Goal: Task Accomplishment & Management: Use online tool/utility

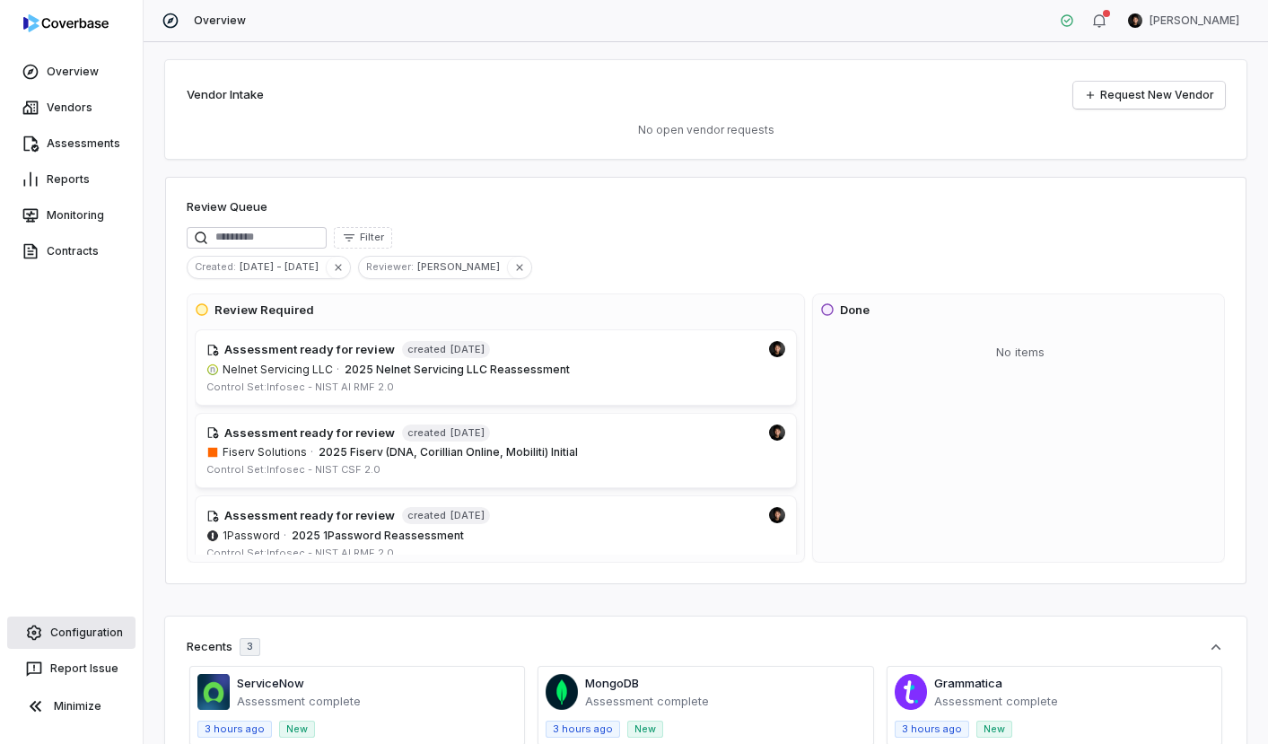
click at [48, 631] on link "Configuration" at bounding box center [71, 632] width 128 height 32
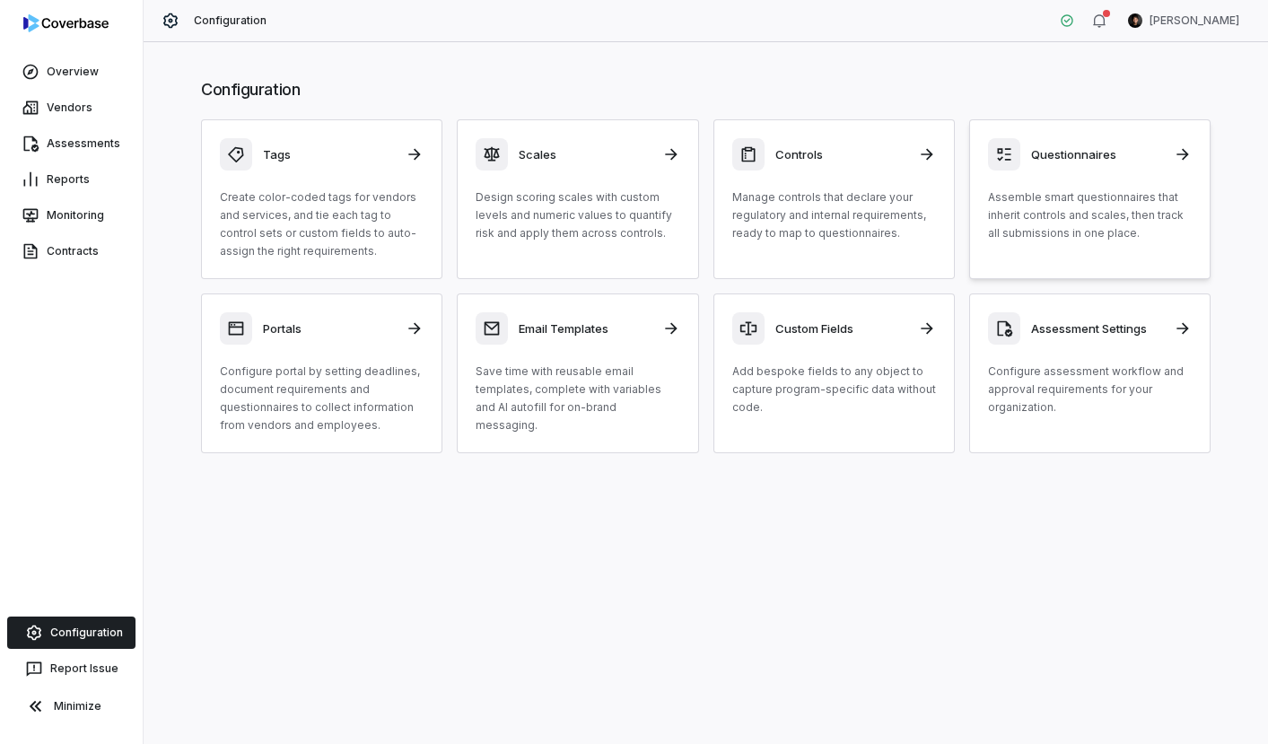
click at [1024, 164] on div "Questionnaires" at bounding box center [1090, 154] width 204 height 32
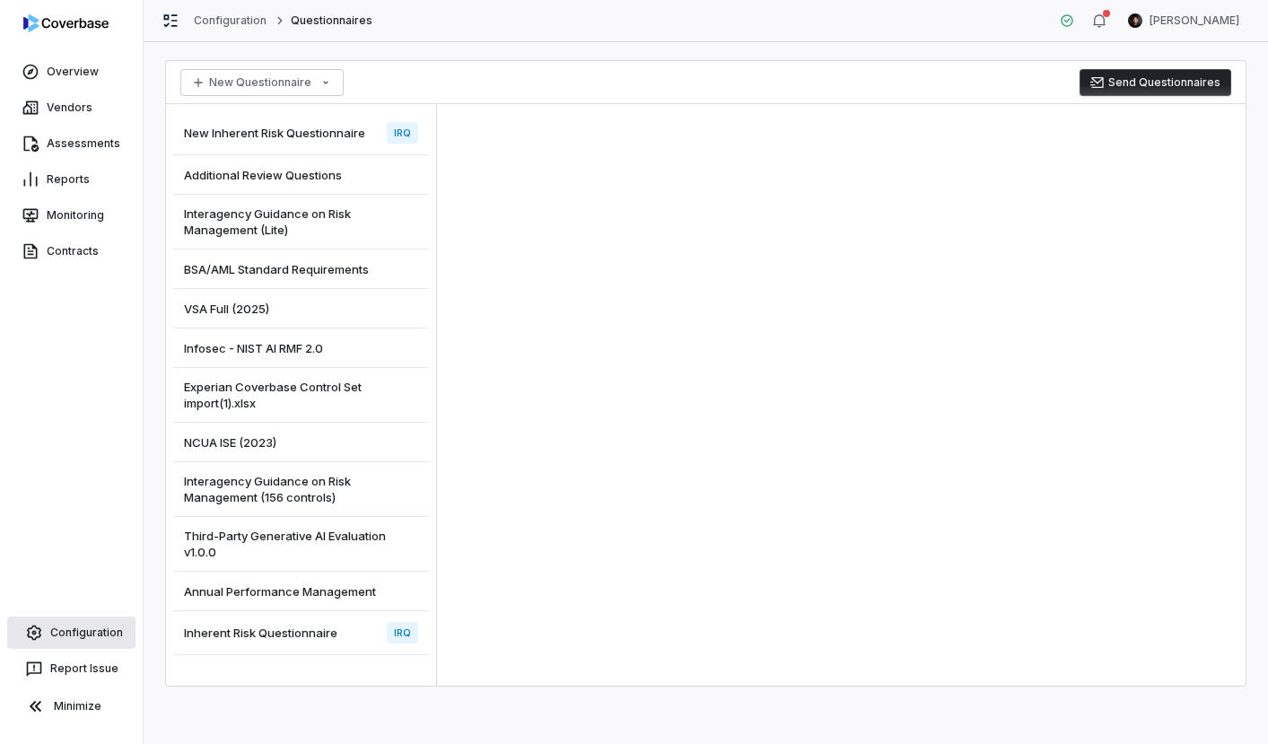
click at [75, 632] on link "Configuration" at bounding box center [71, 632] width 128 height 32
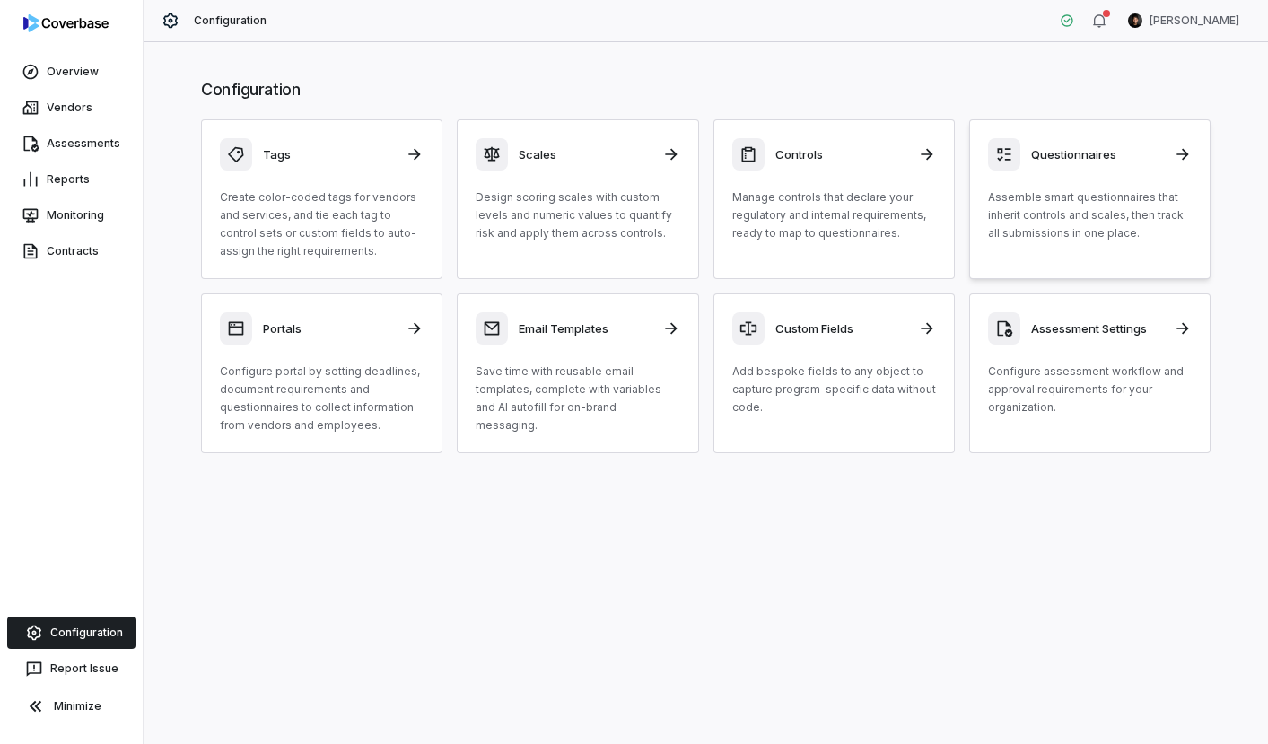
click at [1068, 200] on p "Assemble smart questionnaires that inherit controls and scales, then track all …" at bounding box center [1090, 215] width 204 height 54
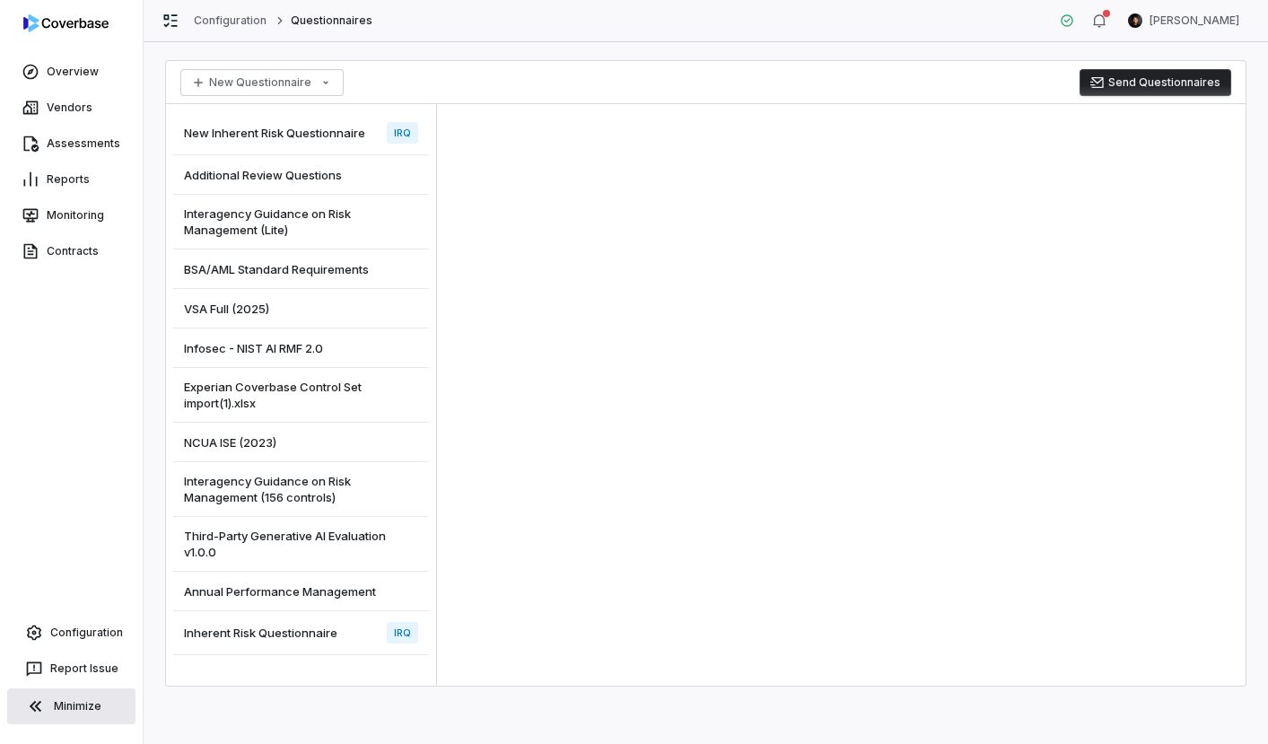
click at [87, 635] on button "Minimize" at bounding box center [71, 706] width 128 height 36
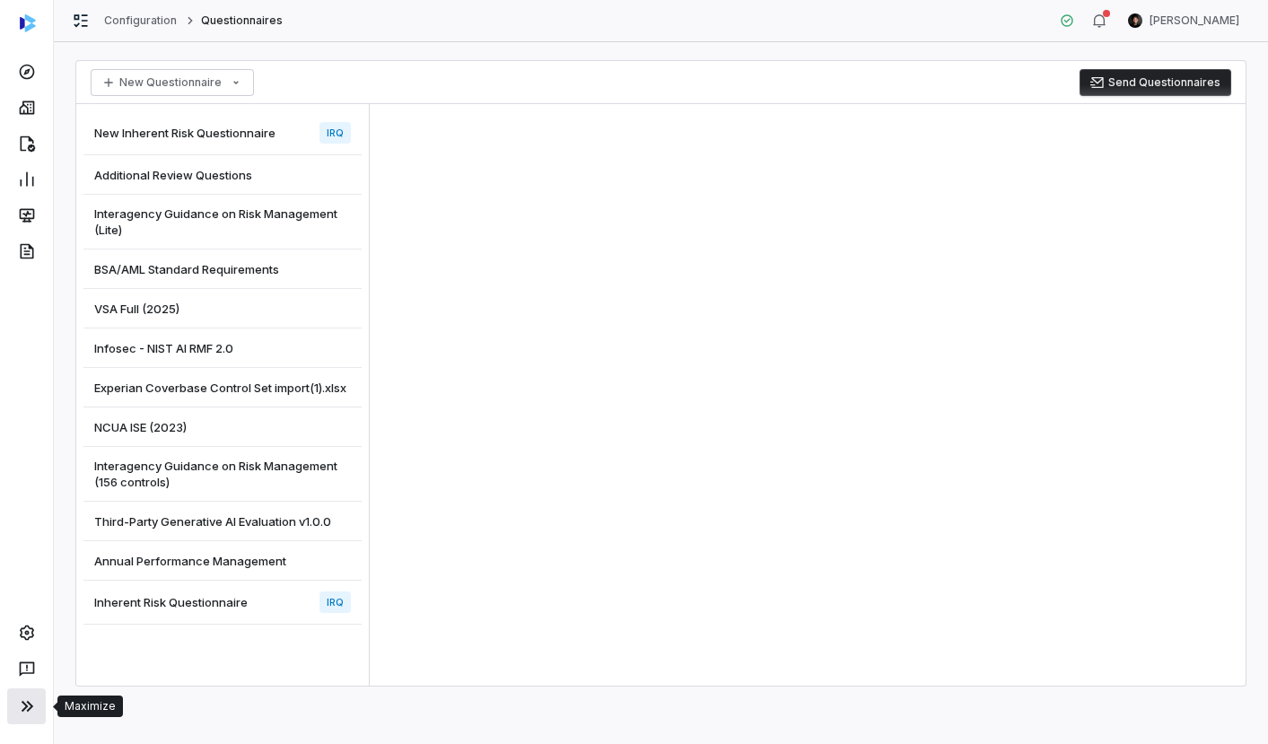
click at [21, 635] on icon at bounding box center [27, 706] width 22 height 22
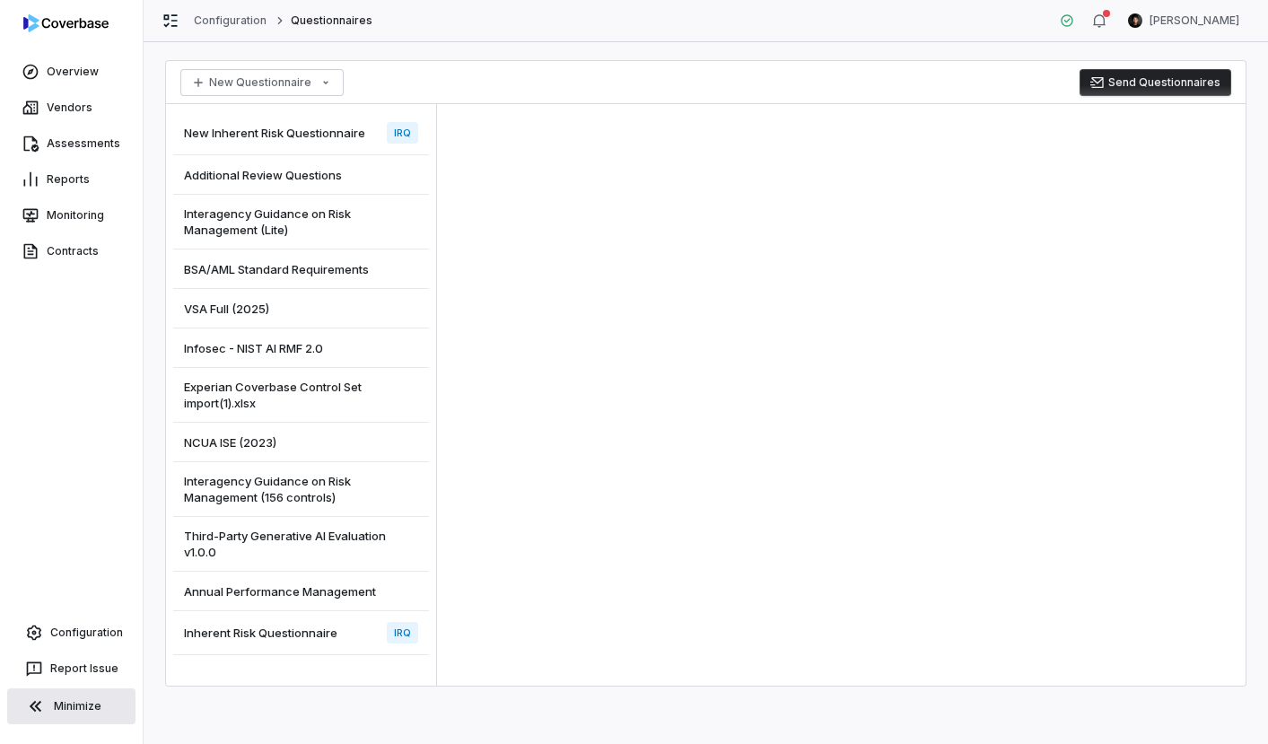
click at [287, 483] on span "Interagency Guidance on Risk Management (156 controls)" at bounding box center [301, 489] width 234 height 32
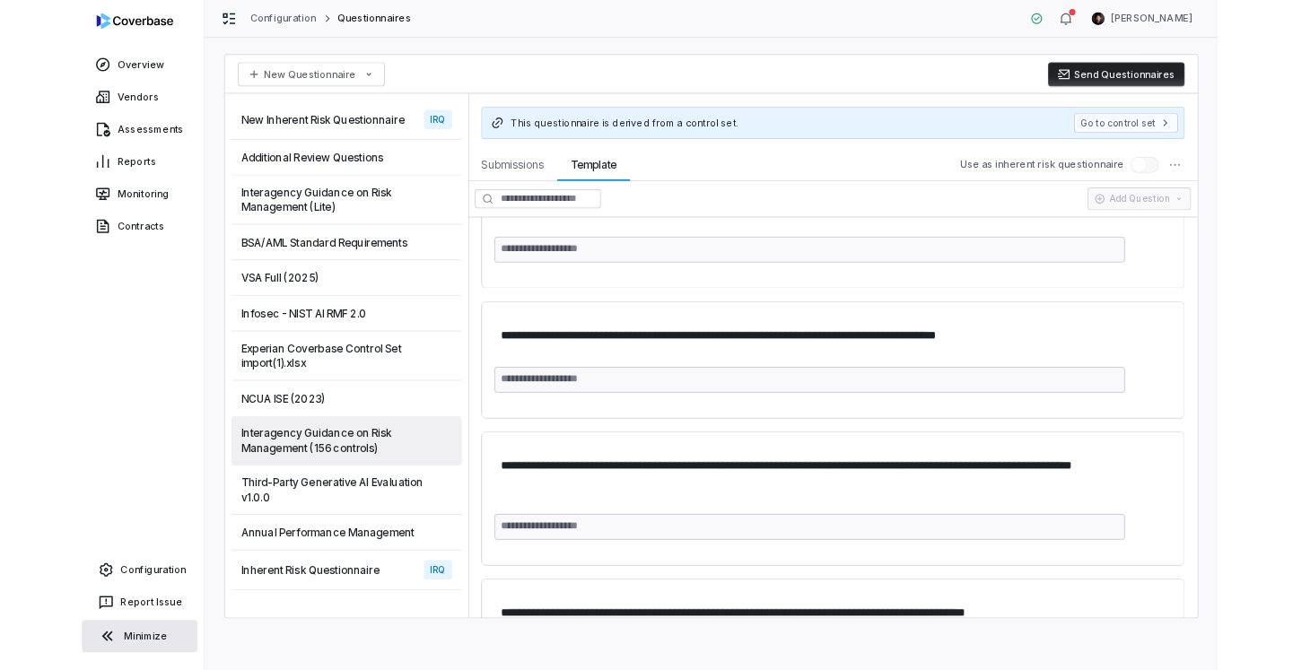
scroll to position [325, 0]
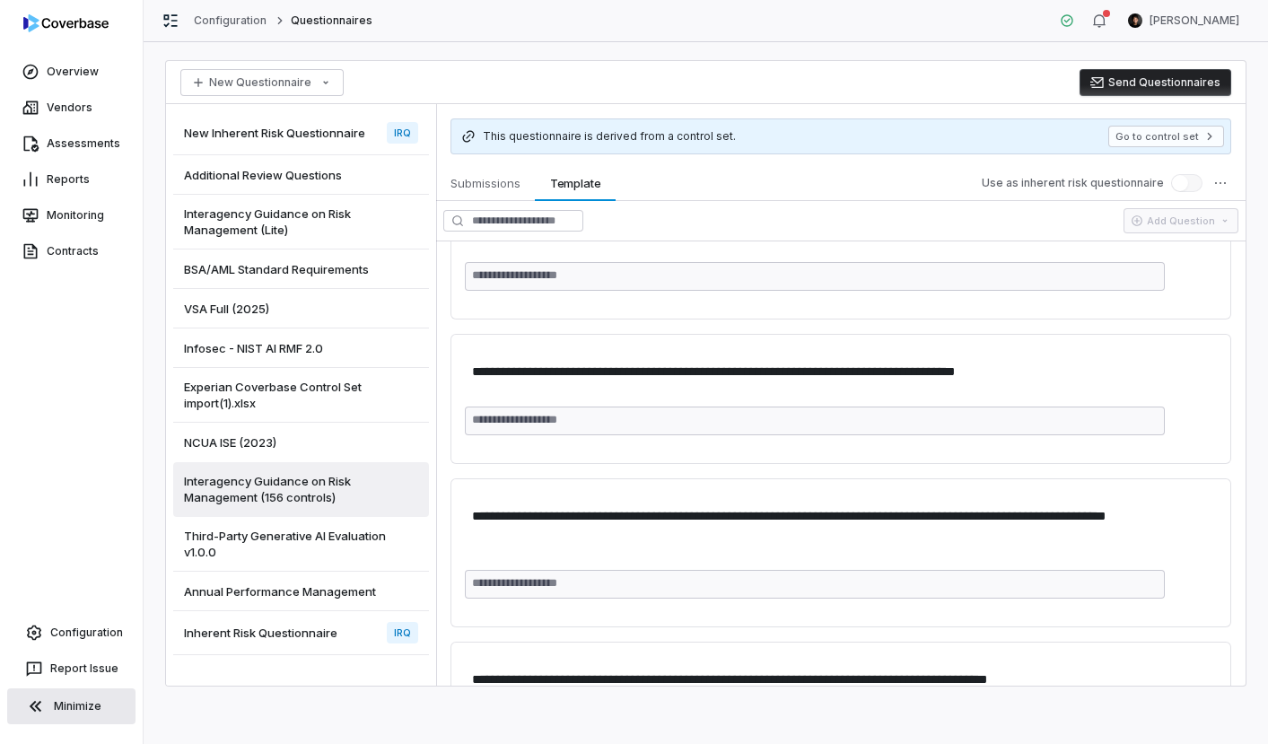
type textarea "*"
